Goal: Navigation & Orientation: Find specific page/section

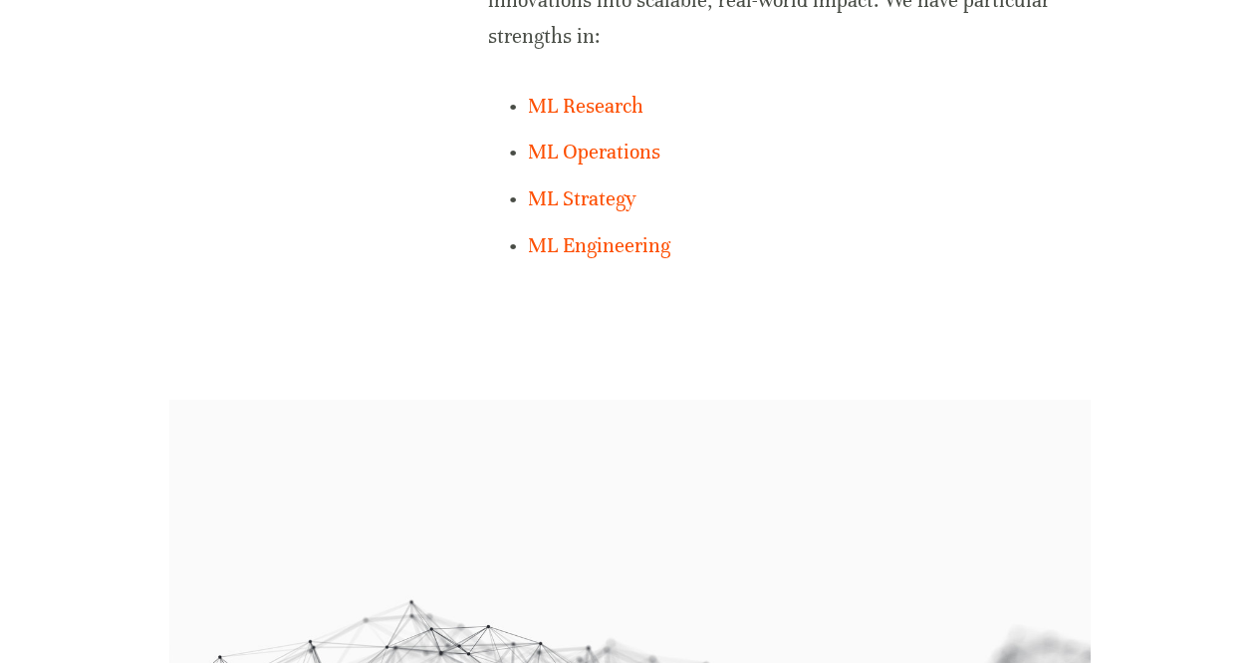
scroll to position [1688, 0]
click at [606, 105] on link "ML Research" at bounding box center [586, 105] width 116 height 25
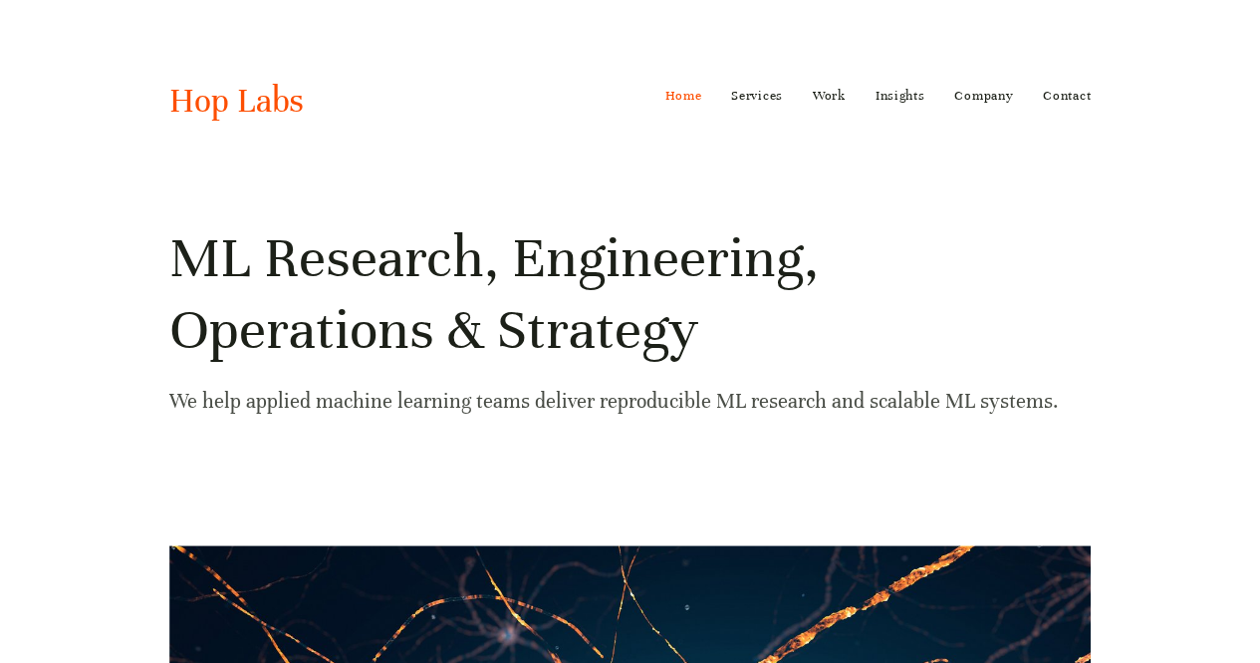
scroll to position [0, 0]
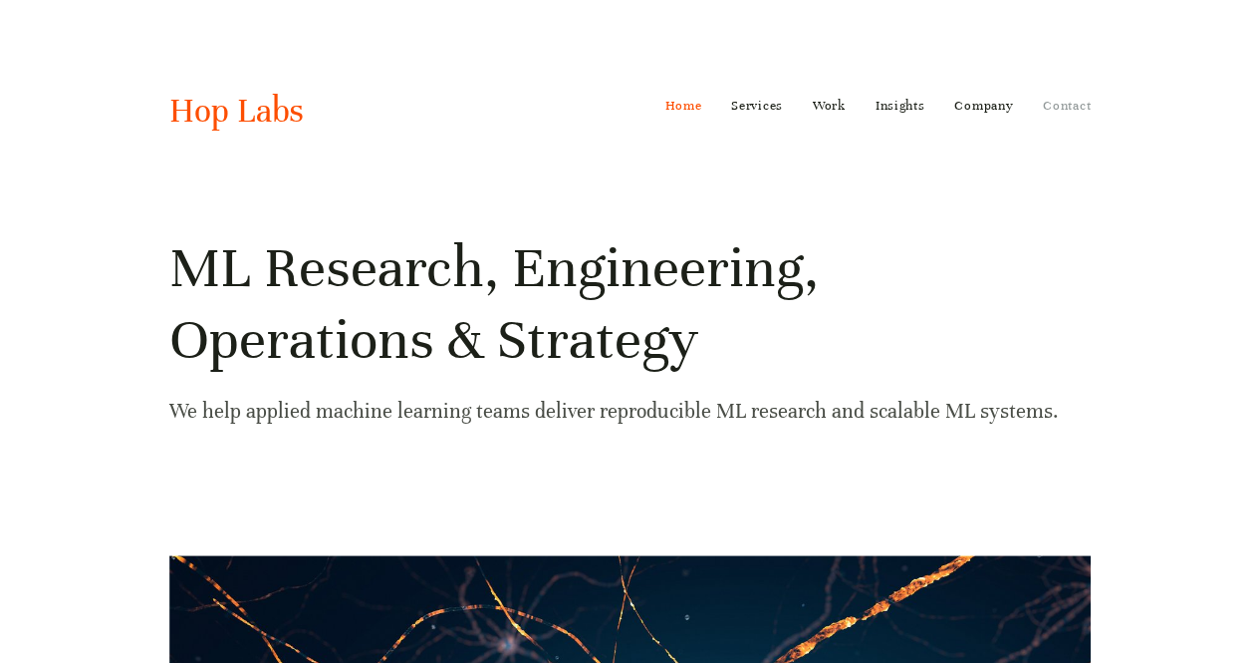
click at [1064, 98] on link "Contact" at bounding box center [1067, 106] width 48 height 32
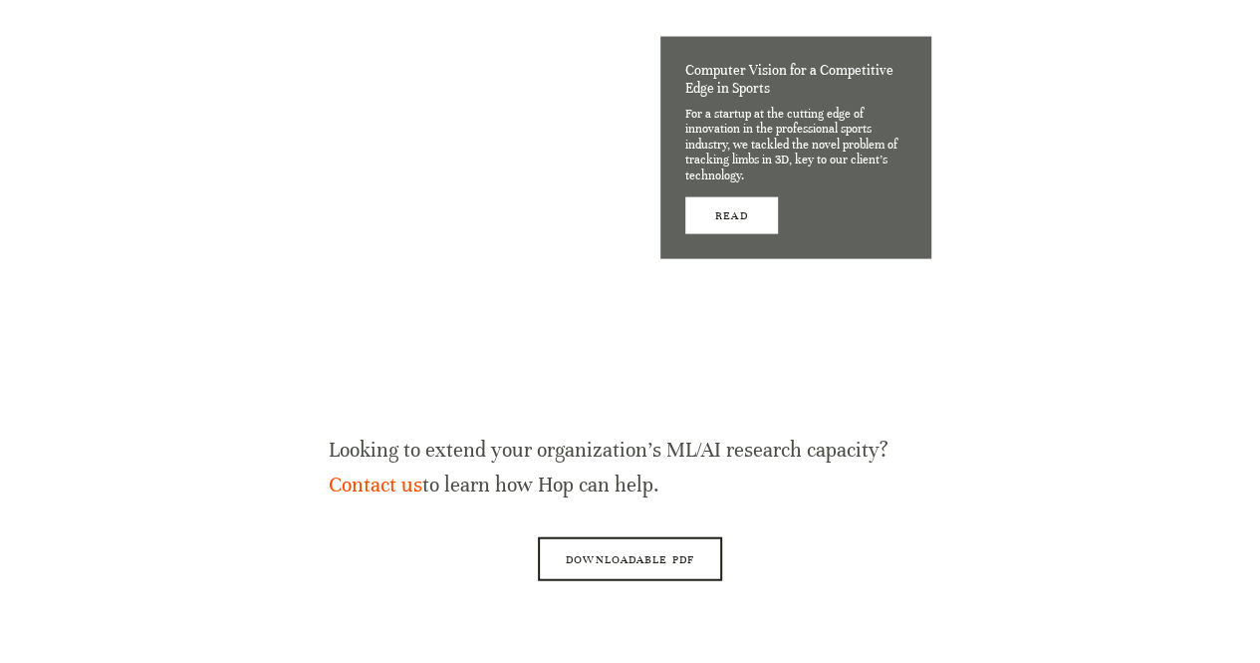
scroll to position [2147, 0]
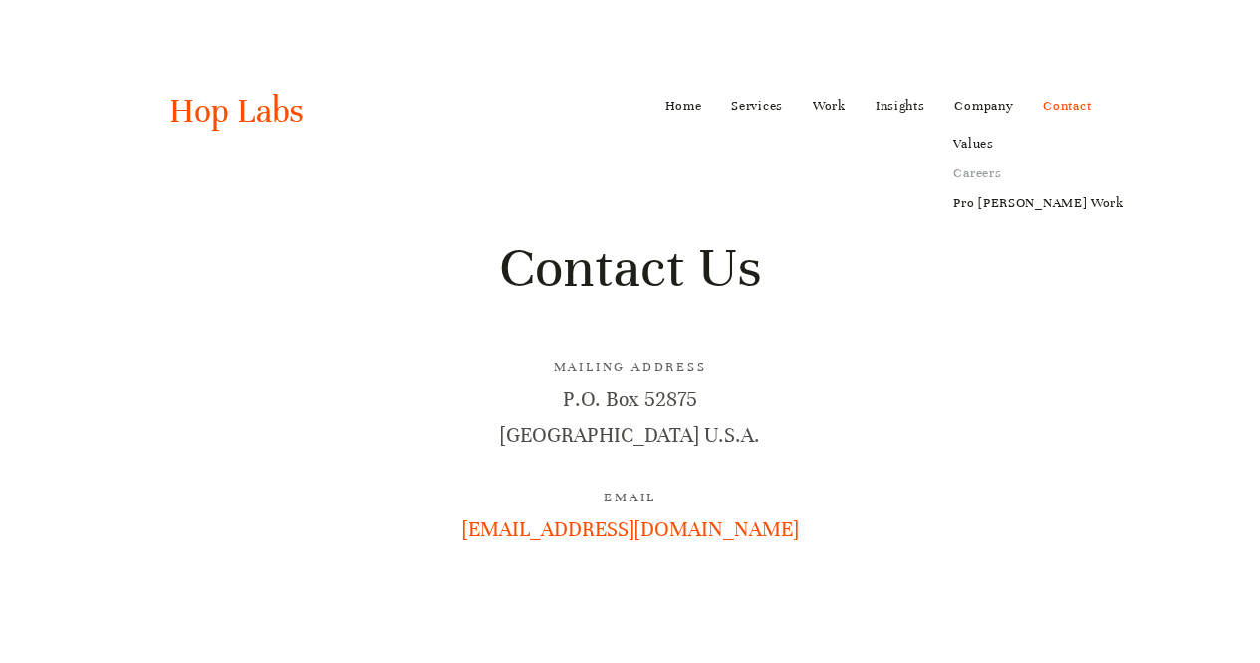
click at [985, 167] on link "Careers" at bounding box center [1038, 173] width 197 height 30
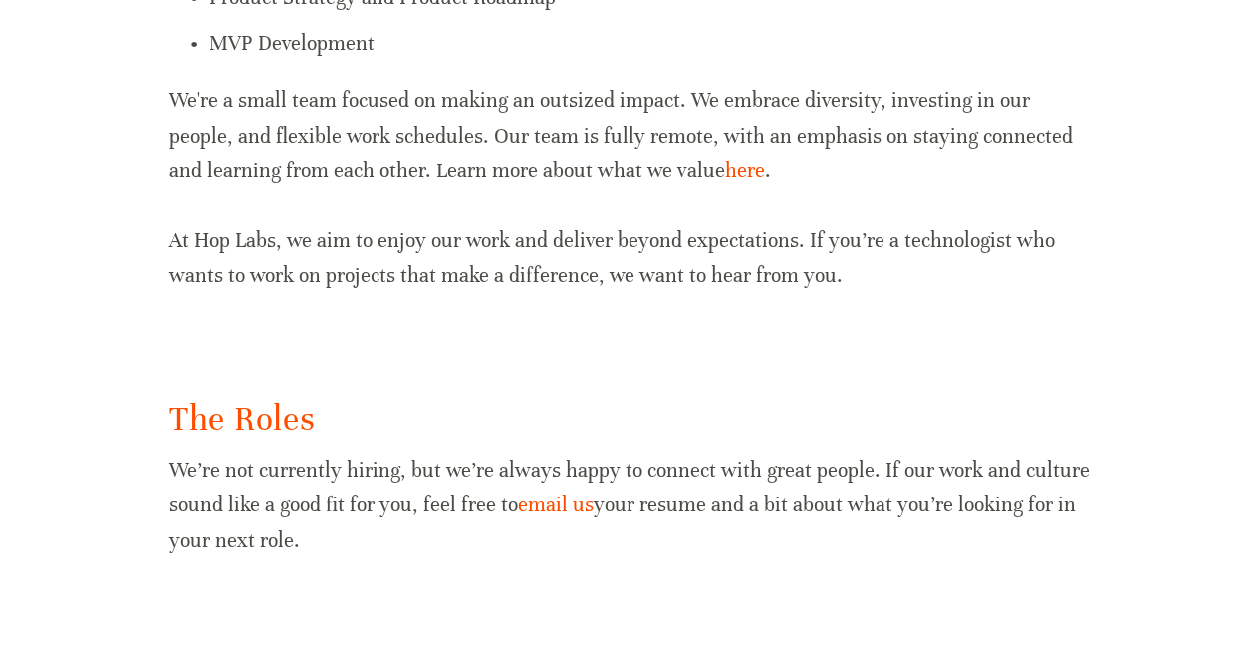
scroll to position [1138, 0]
